Goal: Check status: Check status

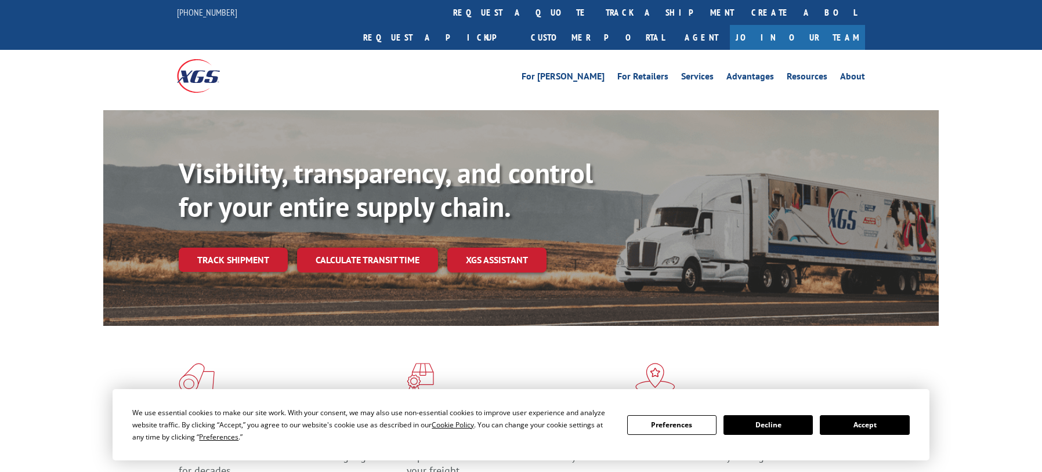
click at [227, 254] on div "Visibility, transparency, and control for your entire supply chain. Track shipm…" at bounding box center [559, 238] width 760 height 162
click at [229, 248] on link "Track shipment" at bounding box center [233, 260] width 109 height 24
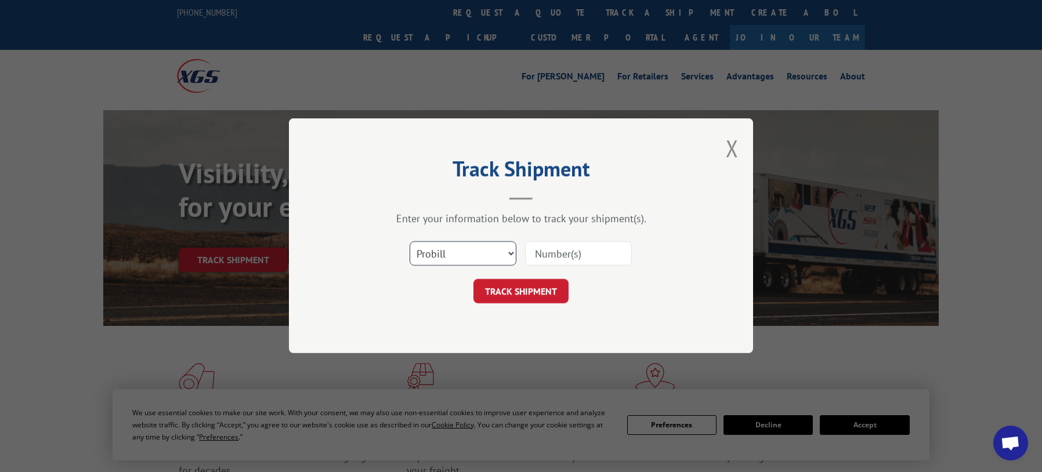
click at [425, 254] on select "Select category... Probill BOL PO" at bounding box center [463, 254] width 107 height 24
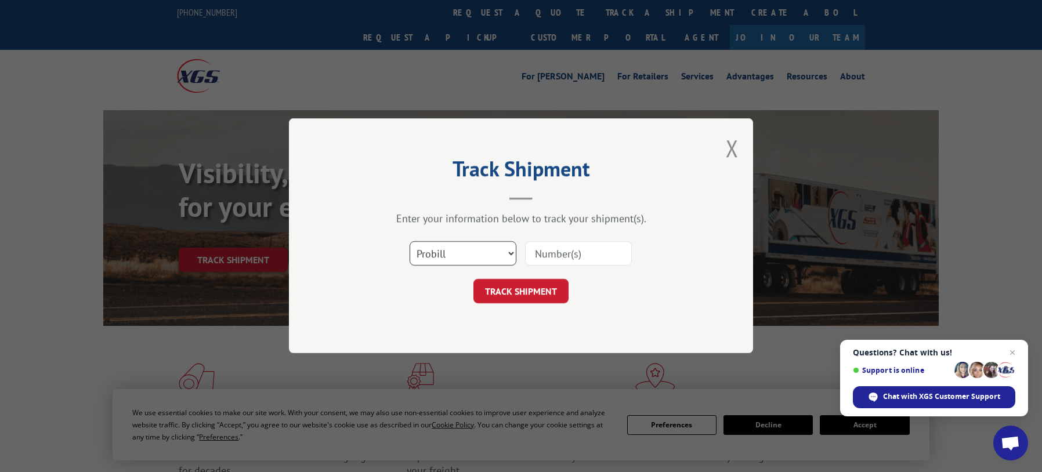
select select "bol"
click at [410, 242] on select "Select category... Probill BOL PO" at bounding box center [463, 254] width 107 height 24
click at [551, 250] on input at bounding box center [578, 254] width 107 height 24
paste input "5425010"
type input "5425010"
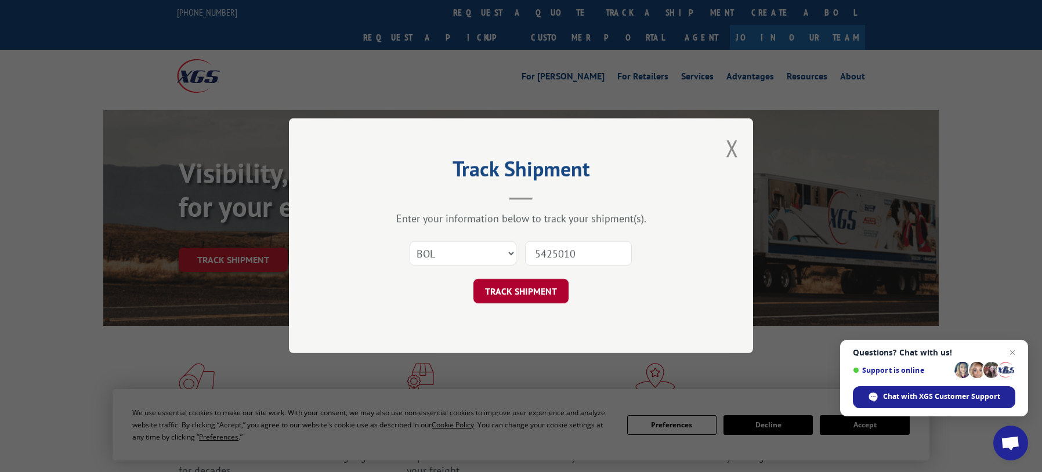
click at [504, 295] on button "TRACK SHIPMENT" at bounding box center [520, 292] width 95 height 24
